Goal: Task Accomplishment & Management: Manage account settings

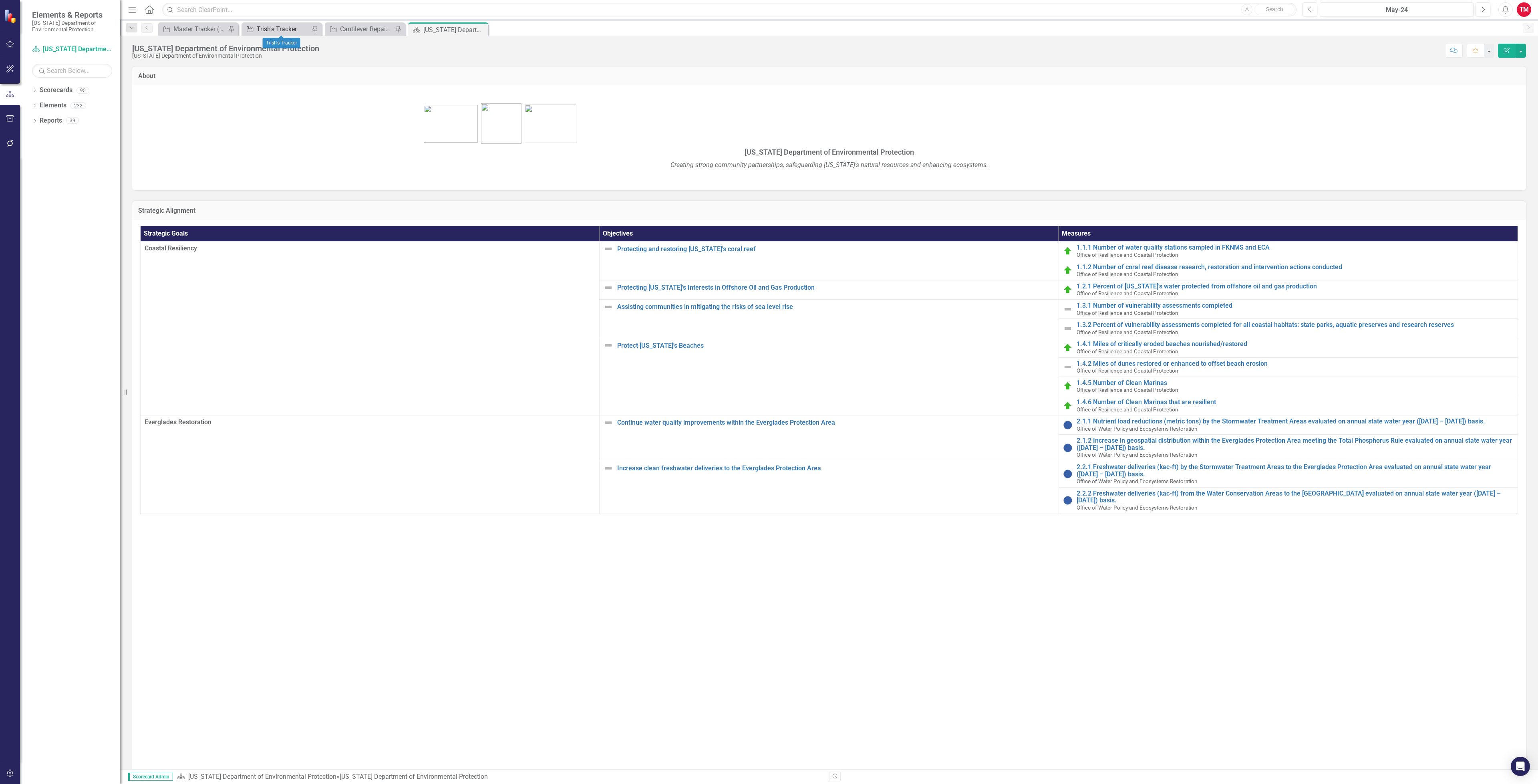
click at [292, 29] on div "Trish's Tracker" at bounding box center [283, 28] width 53 height 10
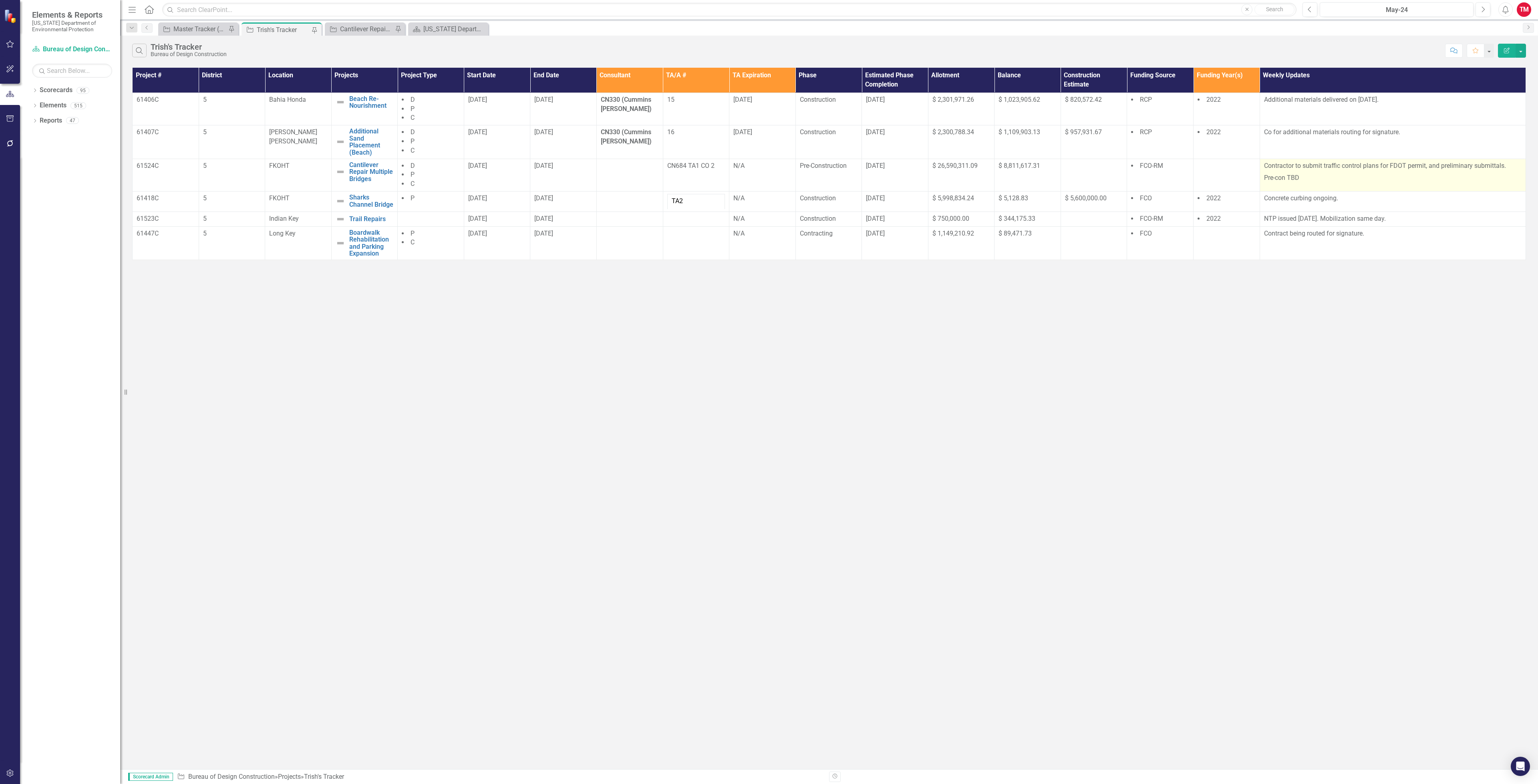
click at [1401, 177] on p "Pre-con TBD" at bounding box center [1393, 177] width 258 height 11
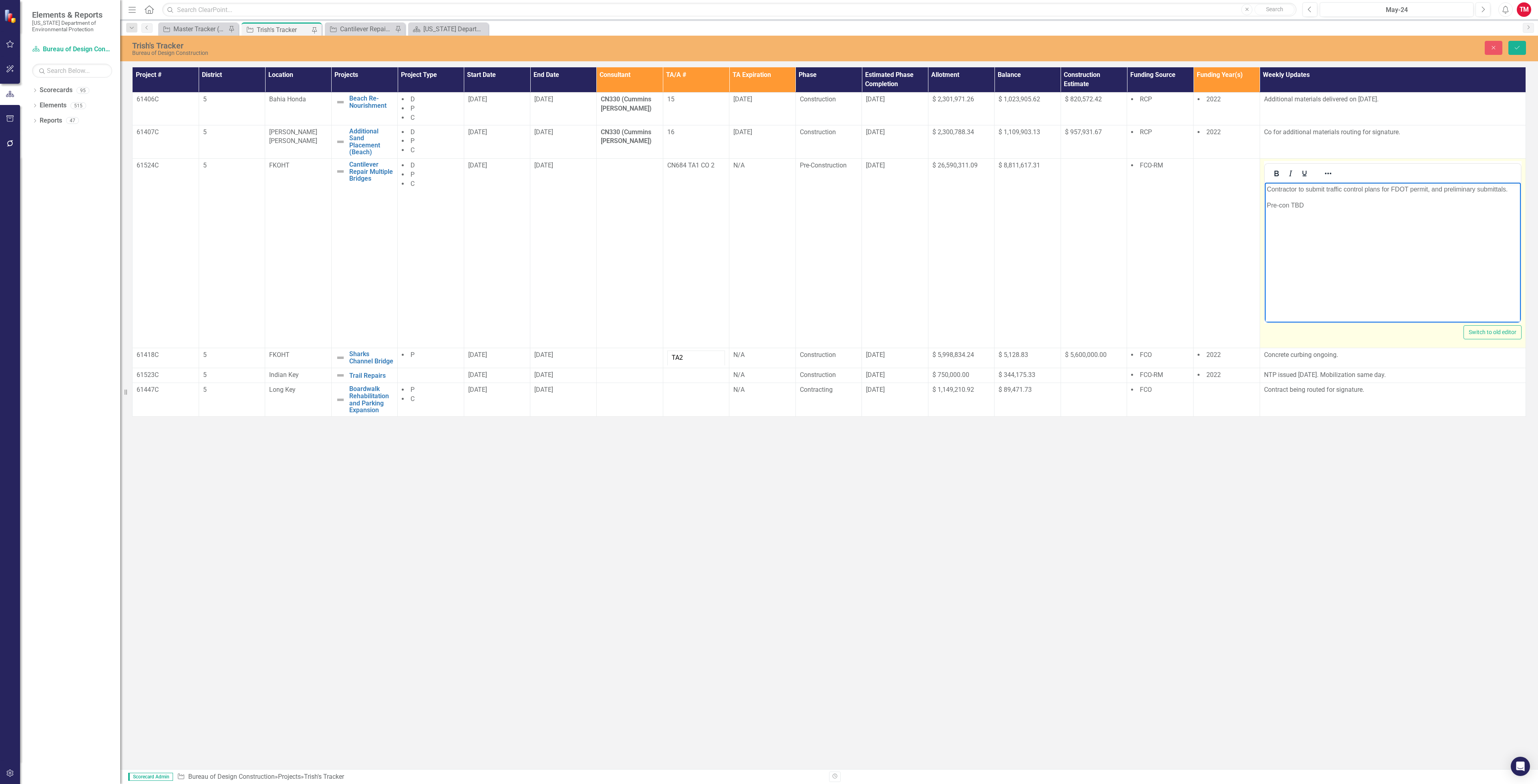
click at [1443, 187] on p "Contractor to submit traffic control plans for FDOT permit, and preliminary sub…" at bounding box center [1392, 189] width 252 height 10
click at [1393, 190] on p "TCP received 8-28-25 preliminary submittals." at bounding box center [1392, 189] width 252 height 10
click at [1393, 186] on p "TCP received 8-28-25 preliminary submittals underway." at bounding box center [1392, 189] width 252 height 10
click at [1509, 48] on button "Save" at bounding box center [1518, 48] width 18 height 14
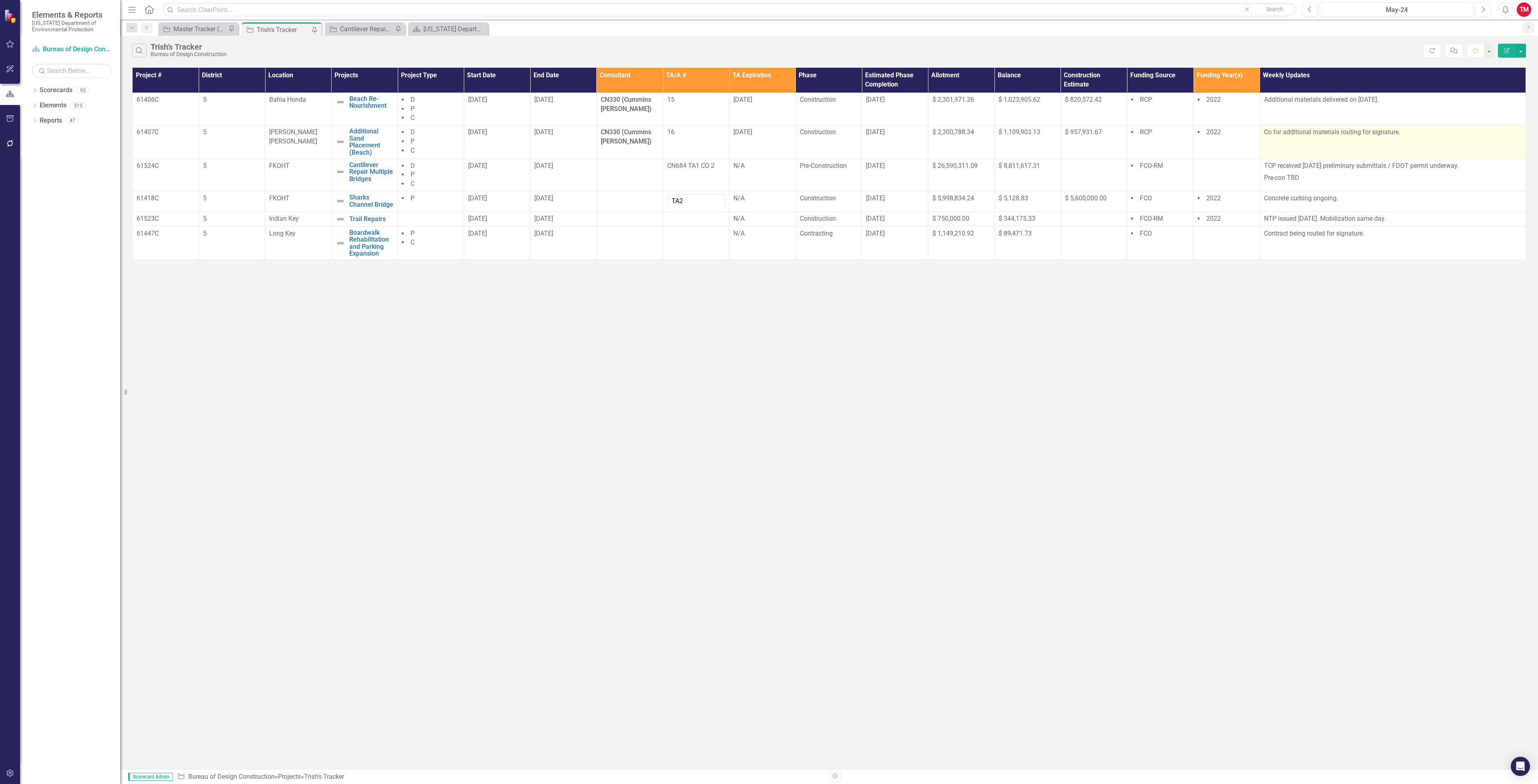
click at [1411, 137] on p "Co for additional materials routing for signature." at bounding box center [1393, 132] width 258 height 9
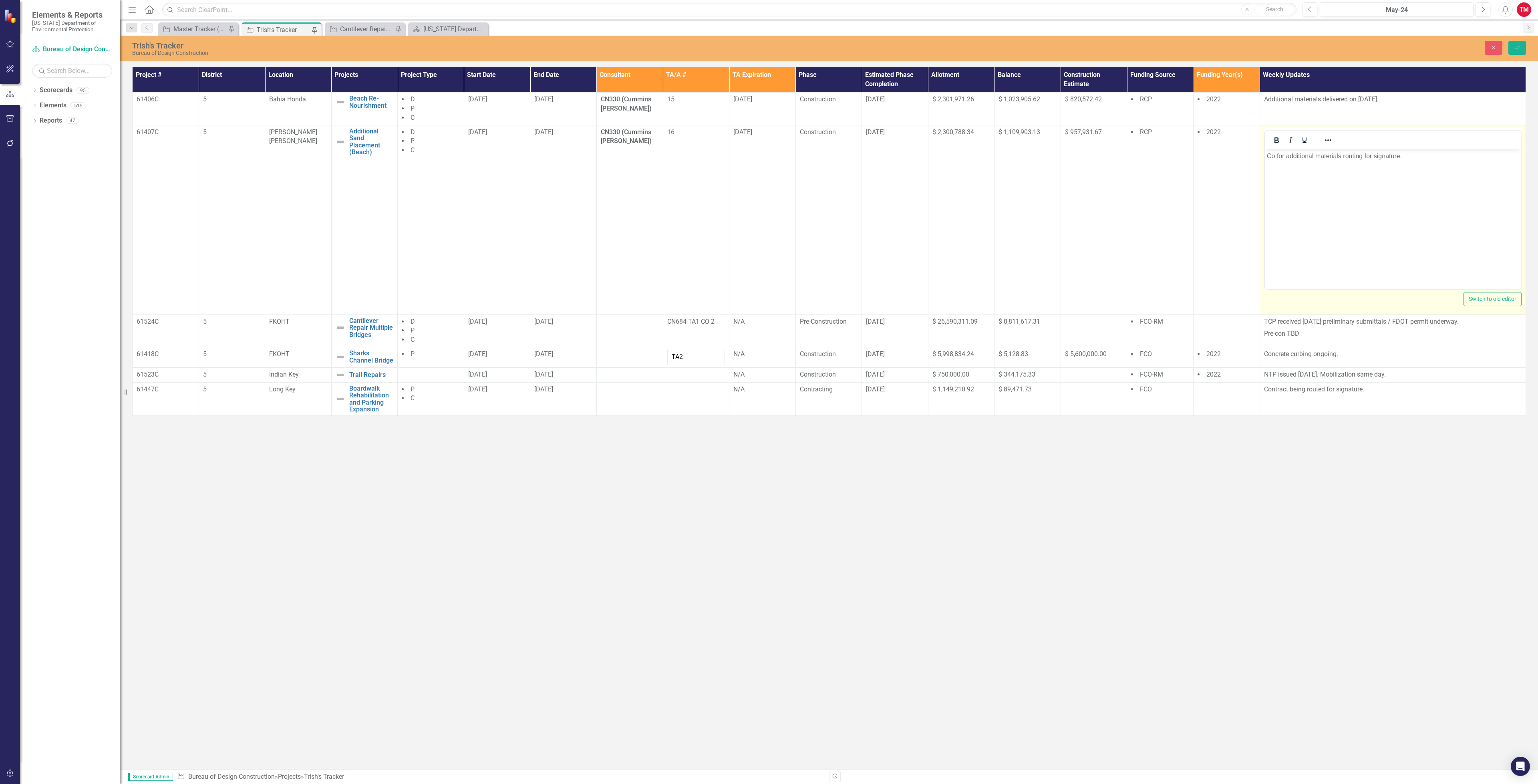
click at [1407, 155] on p "Co for additional materials routing for signature." at bounding box center [1392, 155] width 252 height 10
click at [1345, 154] on p "Substantially complete" at bounding box center [1392, 155] width 252 height 10
click at [1520, 49] on button "Save" at bounding box center [1518, 48] width 18 height 14
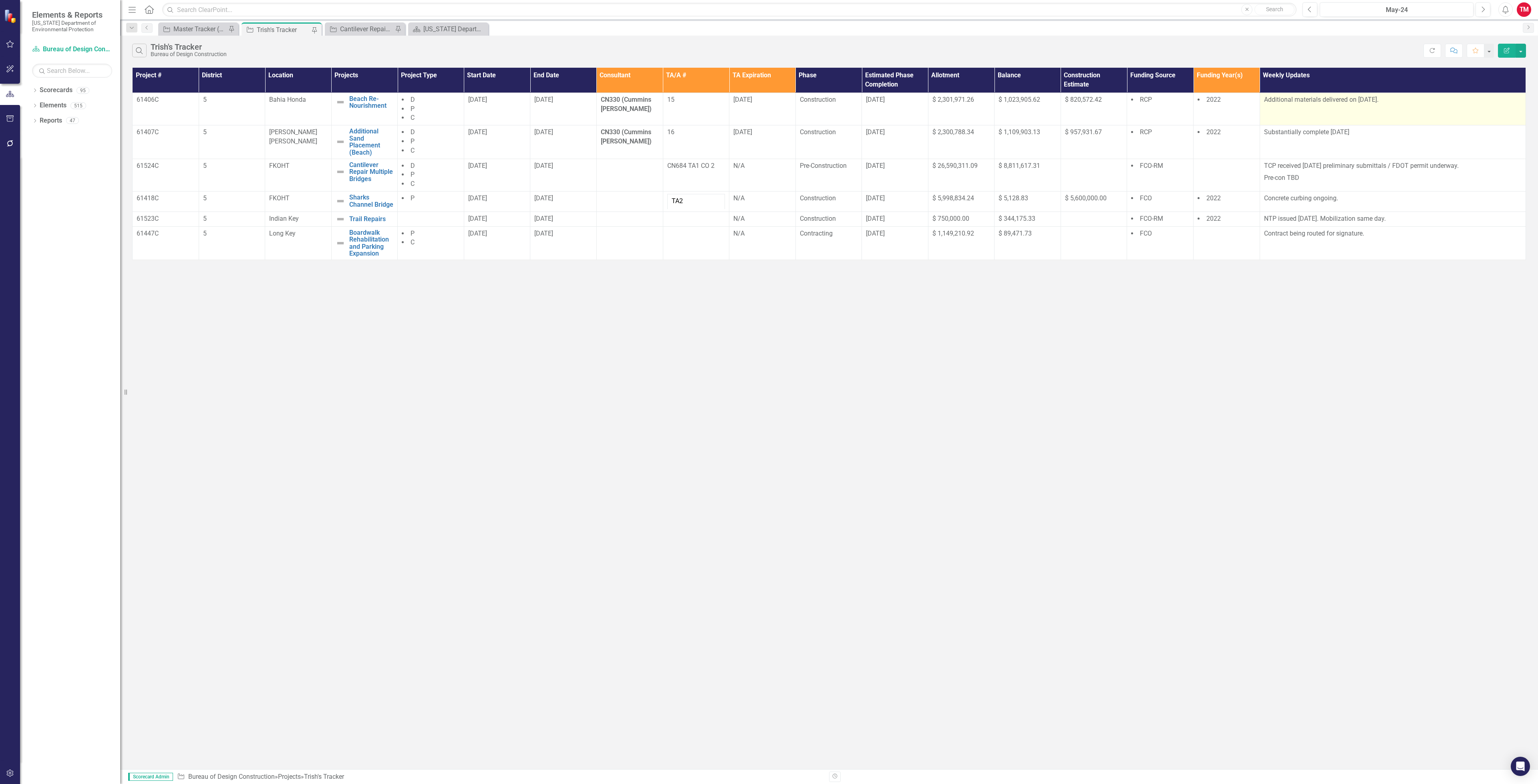
click at [1387, 98] on p "Additional materials delivered on 8-27-25." at bounding box center [1393, 100] width 258 height 9
click at [1389, 98] on p "Additional materials delivered on 8-27-25." at bounding box center [1393, 100] width 258 height 9
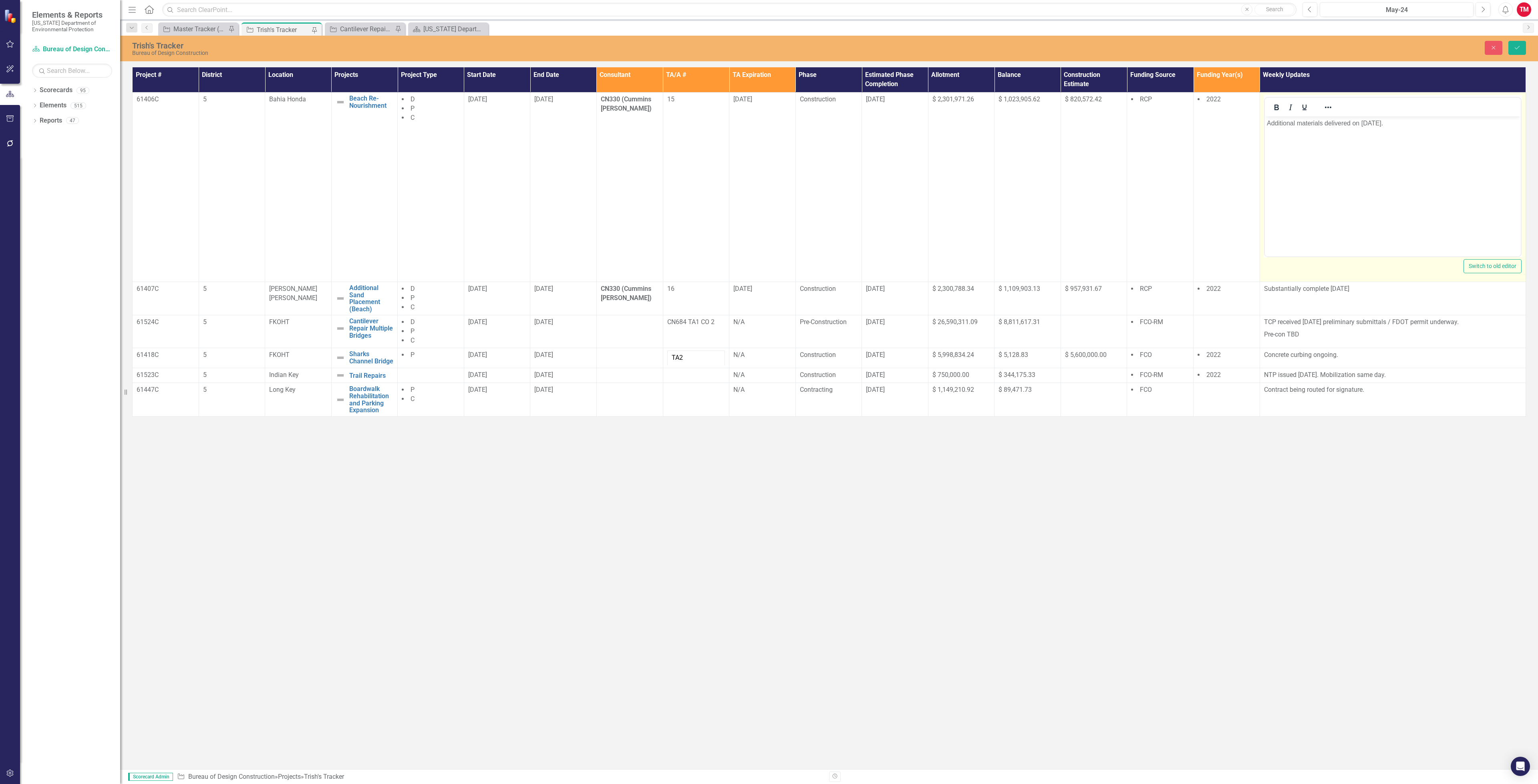
click at [1418, 129] on body "Additional materials delivered on 8-27-25." at bounding box center [1392, 177] width 256 height 120
click at [1514, 46] on icon "Save" at bounding box center [1518, 48] width 7 height 5
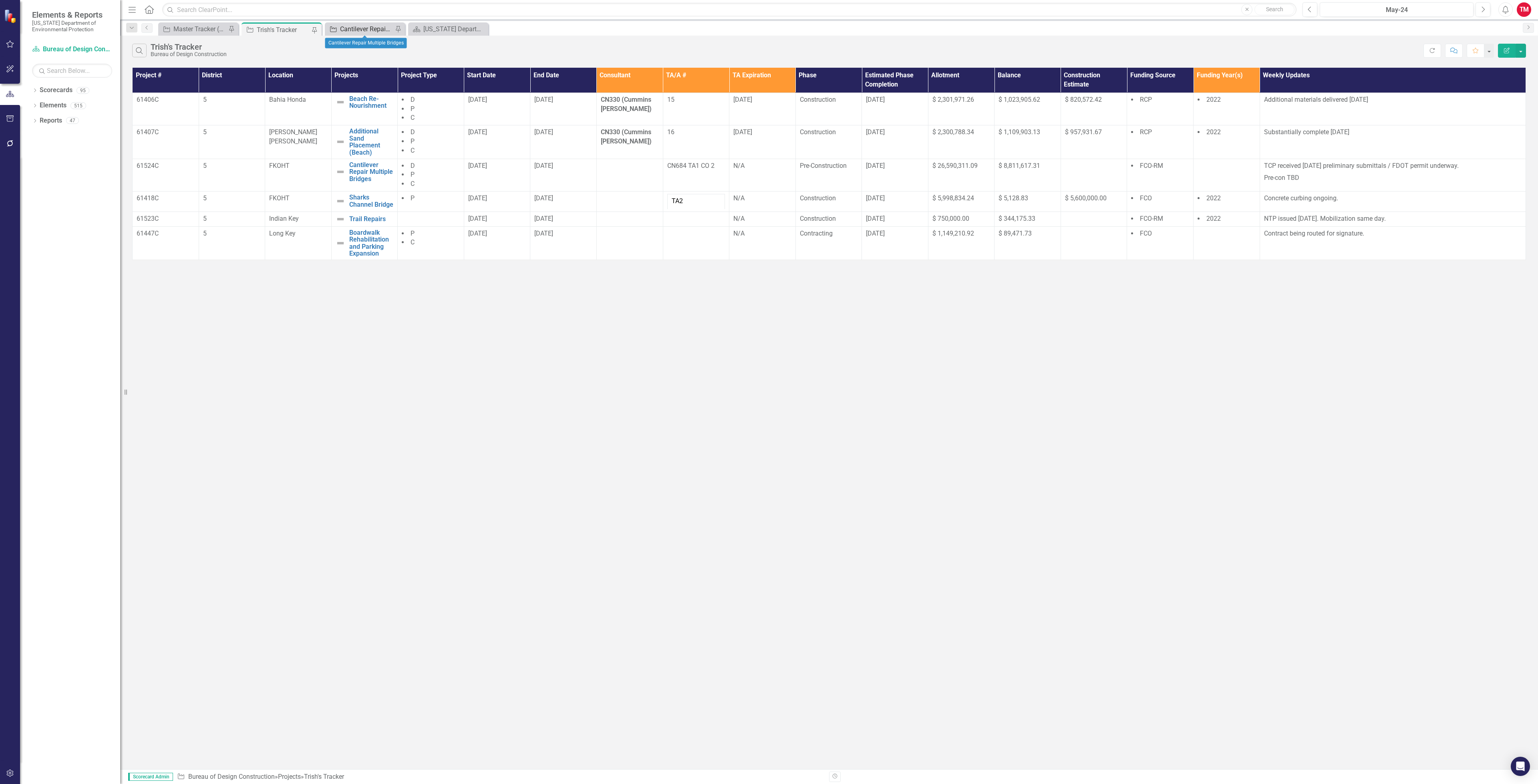
click at [367, 26] on div "Cantilever Repair Multiple Bridges" at bounding box center [366, 28] width 53 height 10
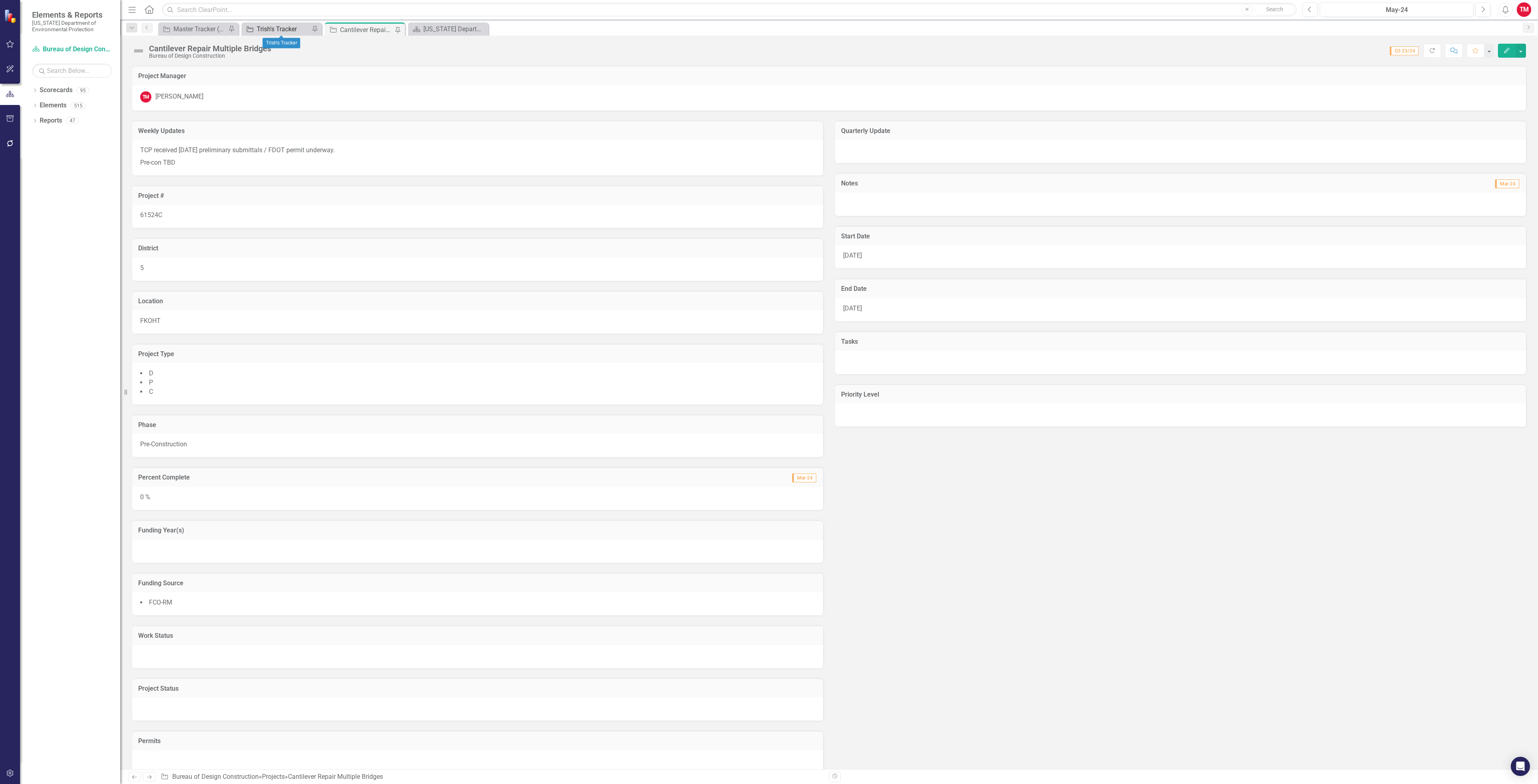
click at [272, 29] on div "Trish's Tracker" at bounding box center [283, 28] width 53 height 10
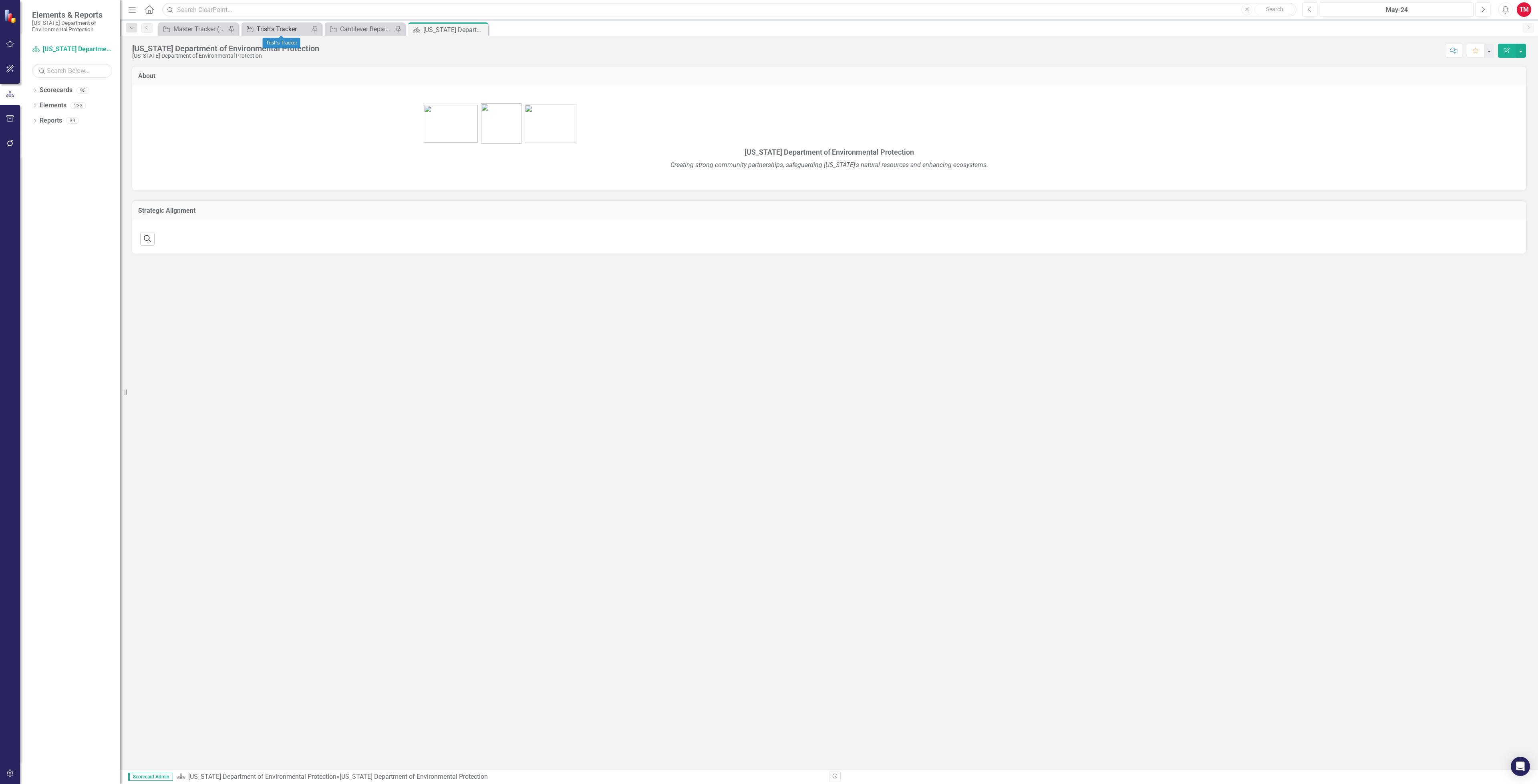
click at [298, 29] on div "Trish's Tracker" at bounding box center [283, 28] width 53 height 10
